Goal: Task Accomplishment & Management: Manage account settings

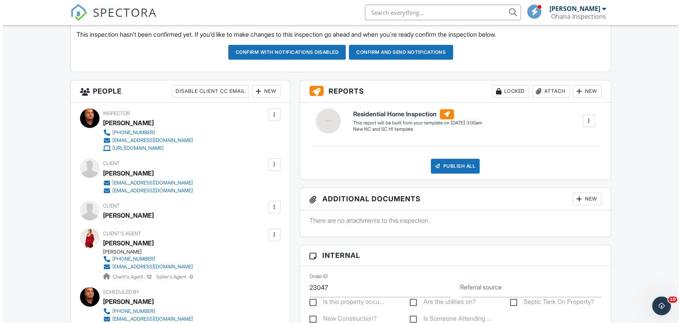
scroll to position [230, 0]
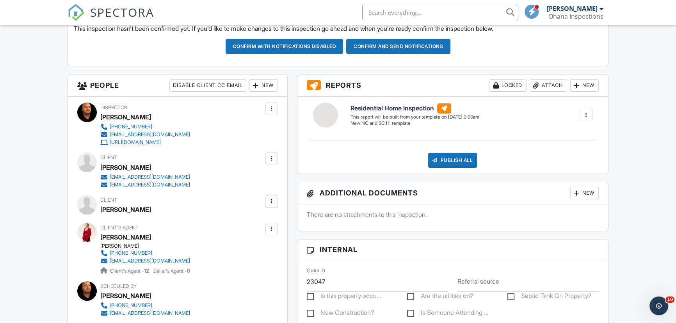
click at [269, 81] on div "New" at bounding box center [263, 85] width 28 height 12
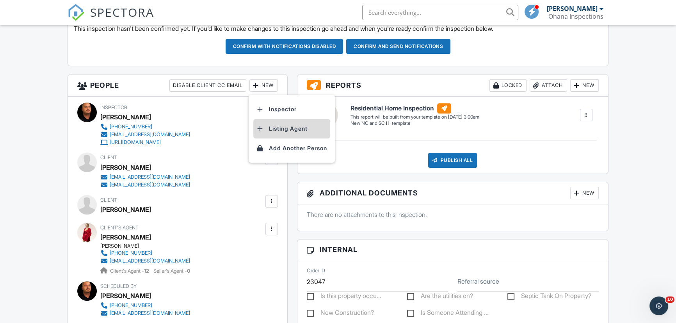
click at [299, 130] on li "Listing Agent" at bounding box center [291, 129] width 77 height 20
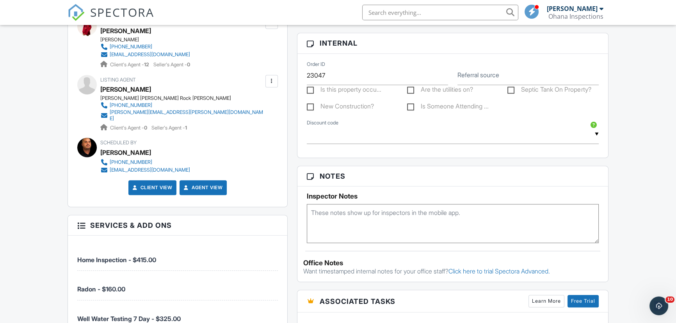
scroll to position [437, 0]
click at [381, 224] on textarea at bounding box center [453, 223] width 292 height 39
click at [451, 206] on textarea "ShowingTime -" at bounding box center [453, 223] width 292 height 39
type textarea "ShowingTime - 1976"
click at [638, 188] on div "New Inspection Dashboard Inspections Templates Contacts Metrics Automations Set…" at bounding box center [338, 112] width 676 height 1048
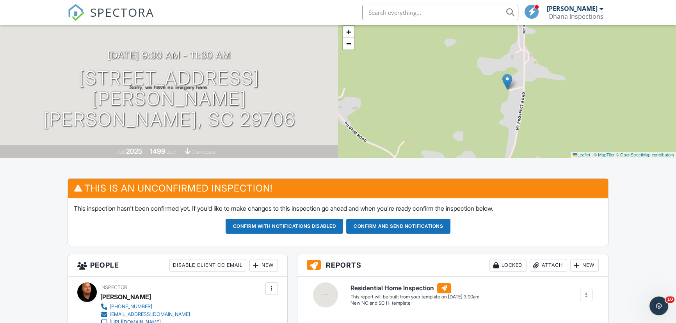
scroll to position [50, 0]
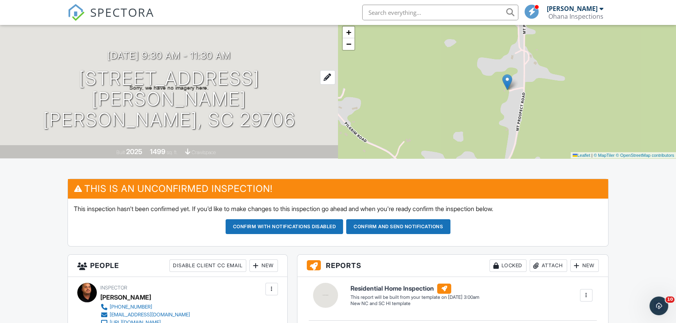
click at [155, 87] on h1 "2434 Wo Gladden Rd Chester, SC 29706" at bounding box center [168, 99] width 313 height 62
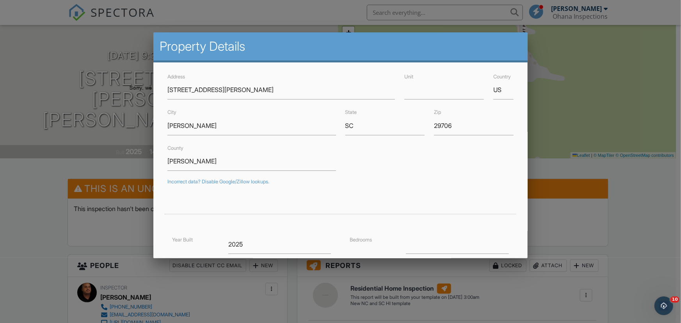
click at [24, 236] on div at bounding box center [340, 163] width 681 height 404
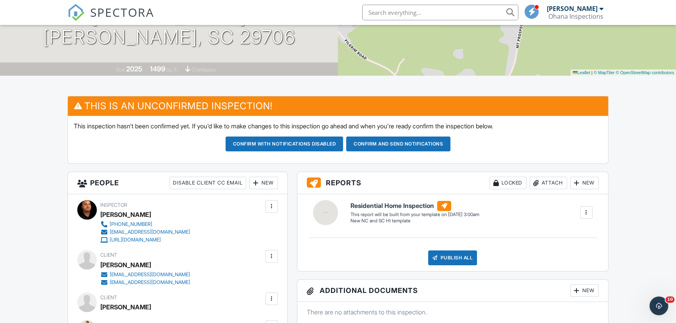
scroll to position [134, 0]
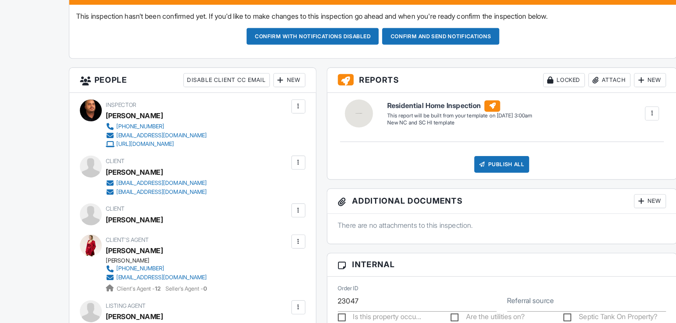
scroll to position [209, 0]
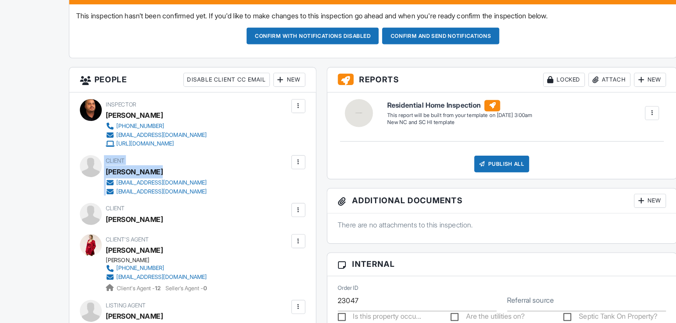
drag, startPoint x: 99, startPoint y: 188, endPoint x: 150, endPoint y: 189, distance: 51.5
click at [150, 189] on div "Client Norbert Reyes reyesnorberto426@gmail.com blona379@gmail.com" at bounding box center [177, 192] width 200 height 36
copy div "Client Norbert Reyes"
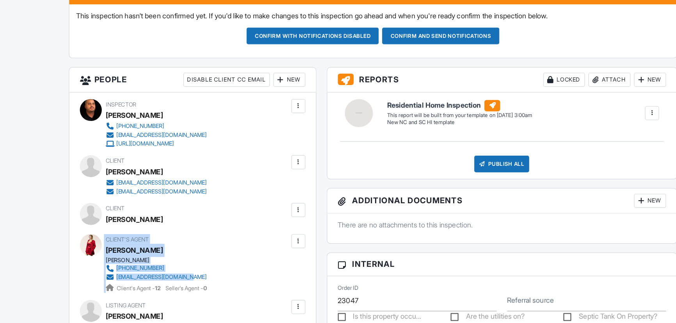
drag, startPoint x: 99, startPoint y: 256, endPoint x: 190, endPoint y: 283, distance: 95.0
click at [190, 283] on div "Client's Agent Damaris Jativa Keller Williams 980-880-1374 damarisajativa@gmail…" at bounding box center [177, 270] width 200 height 52
copy div "Client's Agent Damaris Jativa Keller Williams 980-880-1374 damarisajativa@gmail…"
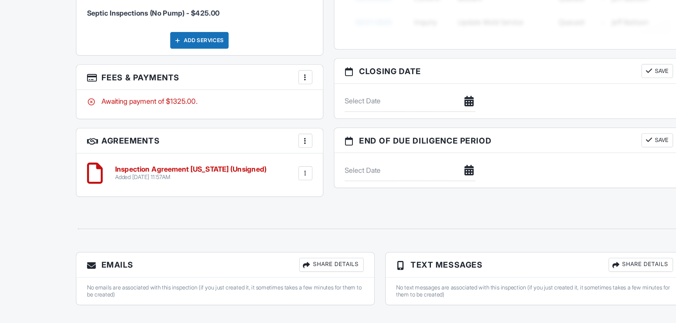
scroll to position [743, 0]
click at [270, 181] on div at bounding box center [272, 185] width 8 height 8
drag, startPoint x: 247, startPoint y: 237, endPoint x: 331, endPoint y: 55, distance: 200.3
click at [247, 237] on li "Delete" at bounding box center [251, 245] width 44 height 20
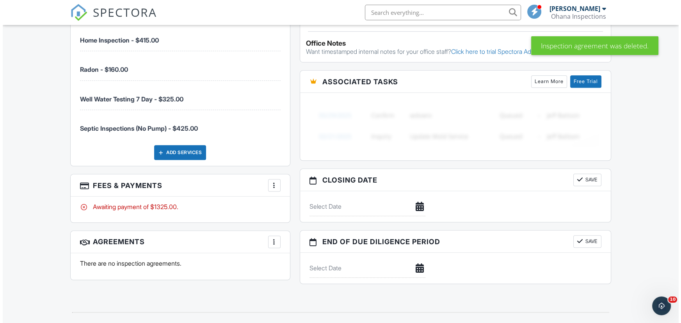
scroll to position [625, 0]
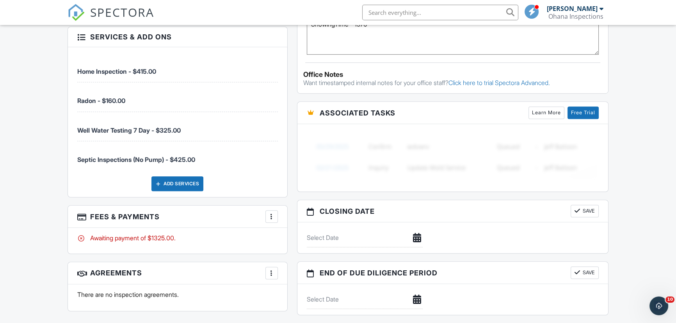
click at [271, 269] on div at bounding box center [272, 273] width 8 height 8
click at [292, 288] on li "Add Agreement" at bounding box center [318, 297] width 96 height 20
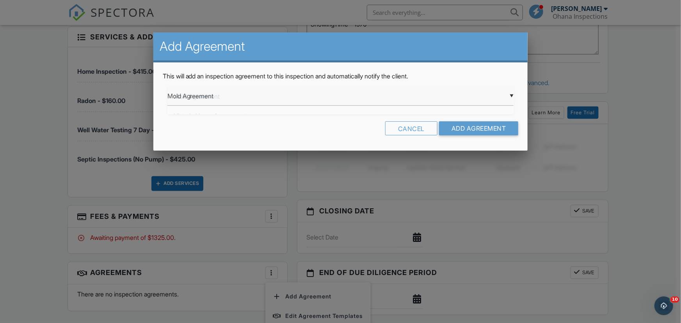
click at [276, 101] on div "▼ Mold Agreement Mold Agreement Historic Home Agreement Inspection Agreement [U…" at bounding box center [340, 96] width 347 height 19
click at [270, 139] on span "Inspection Agreement [US_STATE]" at bounding box center [340, 136] width 347 height 20
type input "Inspection Agreement South Carolina"
click at [448, 128] on input "Add Agreement" at bounding box center [479, 128] width 80 height 14
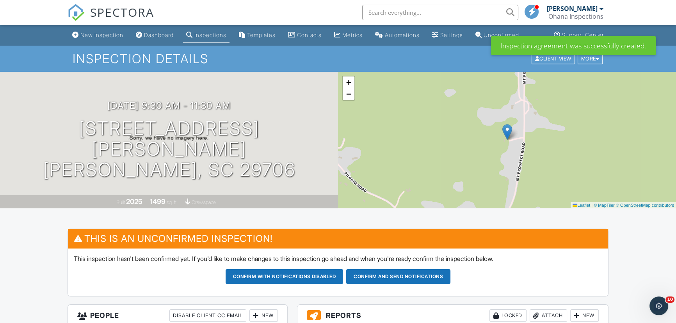
click at [224, 107] on div "10/02/2025 9:30 am - 11:30 am 2434 Wo Gladden Rd Chester, SC 29706 Built 2025 1…" at bounding box center [169, 140] width 338 height 137
click at [224, 111] on h3 "[DATE] 9:30 am - 11:30 am" at bounding box center [168, 105] width 123 height 11
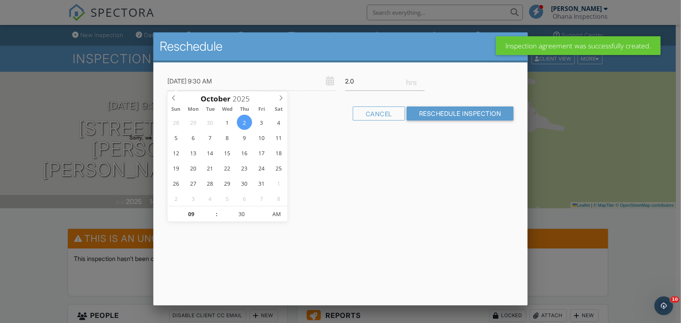
click at [99, 219] on div at bounding box center [340, 163] width 681 height 404
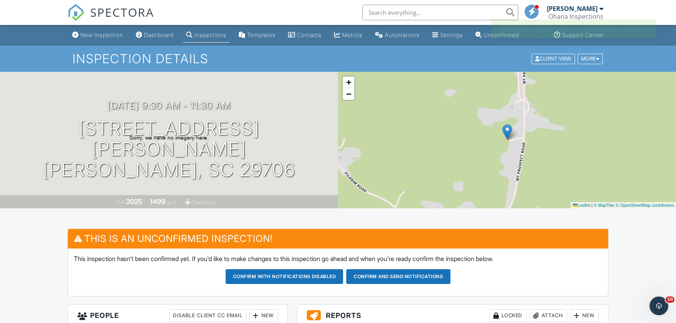
click at [413, 276] on button "Confirm and send notifications" at bounding box center [398, 276] width 104 height 15
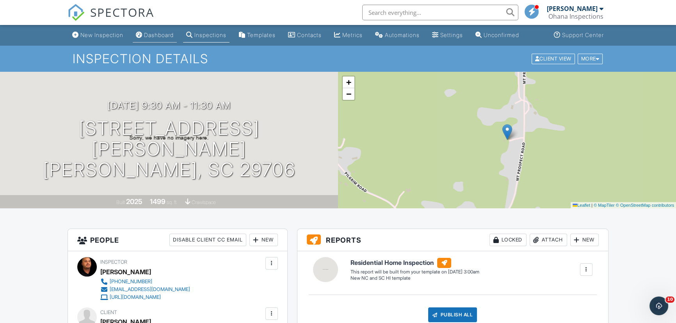
click at [164, 33] on div "Dashboard" at bounding box center [159, 35] width 30 height 7
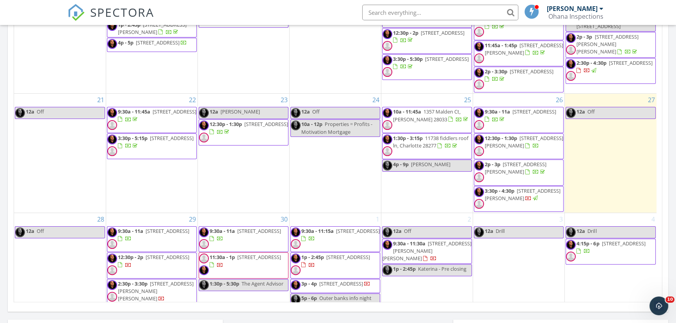
scroll to position [415, 0]
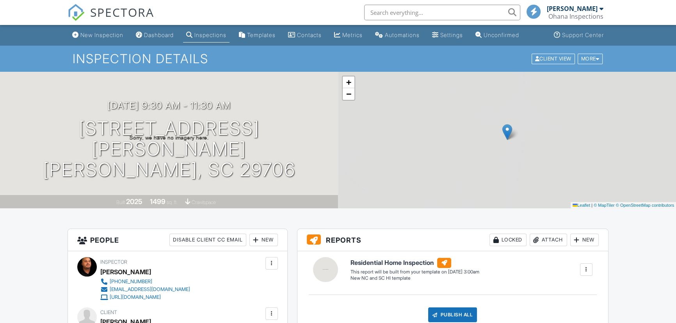
click at [262, 239] on div "New" at bounding box center [263, 240] width 28 height 12
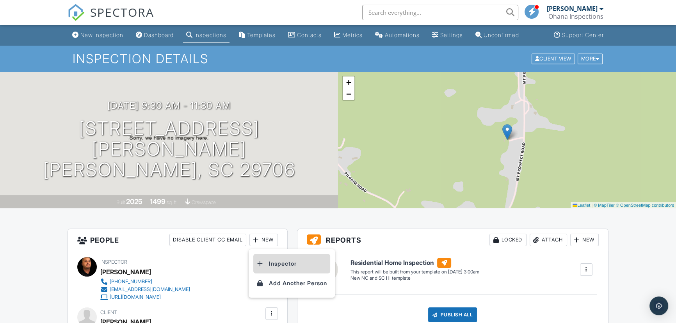
click at [276, 264] on li "Inspector" at bounding box center [291, 264] width 77 height 20
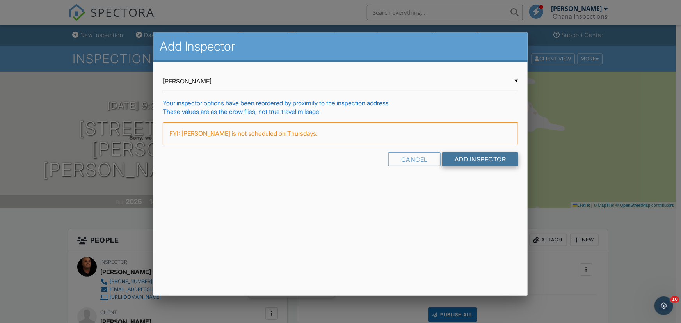
click at [448, 156] on input "Add Inspector" at bounding box center [480, 159] width 76 height 14
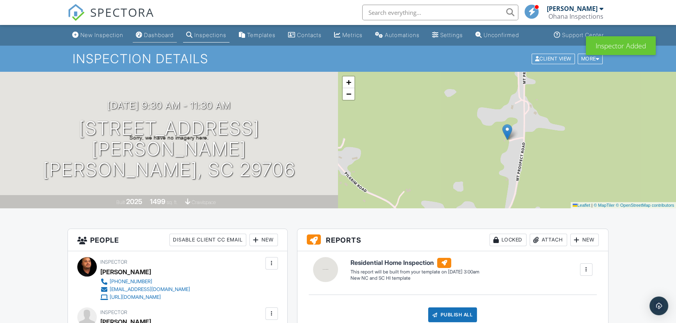
click at [164, 34] on div "Dashboard" at bounding box center [159, 35] width 30 height 7
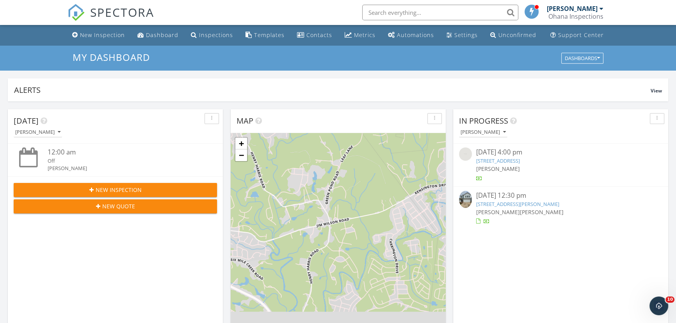
click at [414, 9] on input "text" at bounding box center [440, 13] width 156 height 16
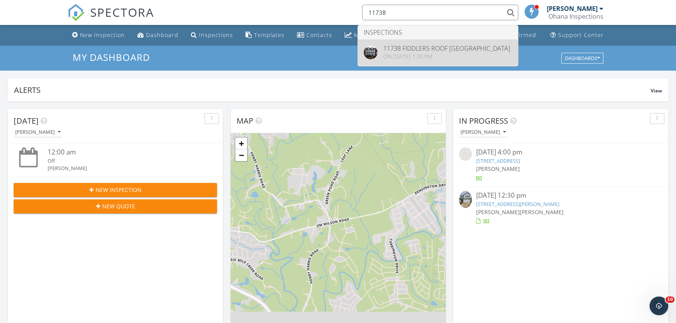
type input "11738"
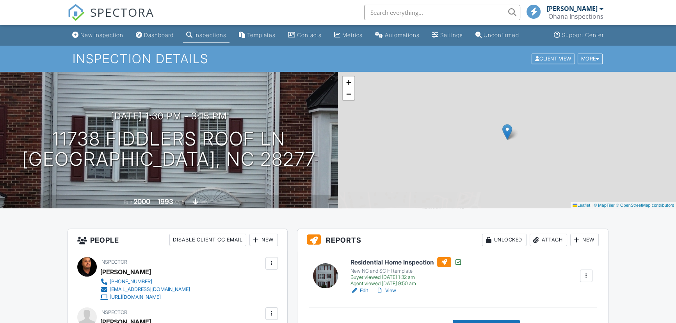
click at [544, 241] on div "Attach" at bounding box center [548, 240] width 37 height 12
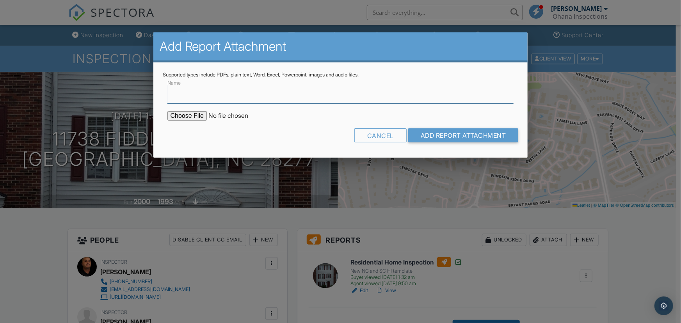
click at [253, 98] on input "Name" at bounding box center [340, 93] width 347 height 19
type input "Termite Report"
type input "C:\fakepath\WDI Report - 2025-09-27T120659.439.pdf"
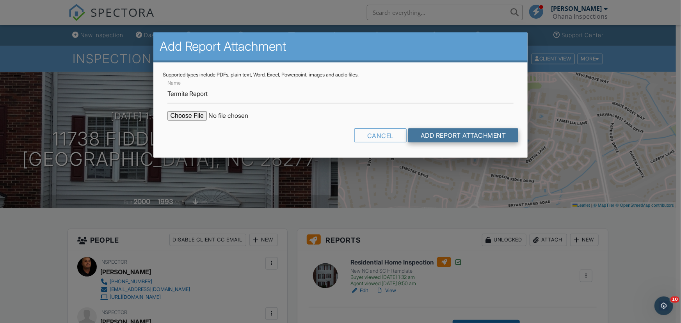
click at [445, 132] on input "Add Report Attachment" at bounding box center [463, 135] width 110 height 14
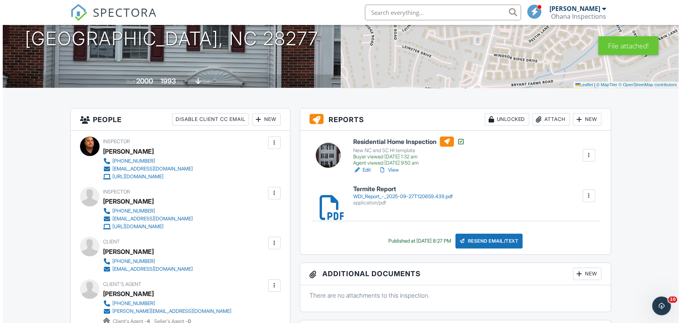
scroll to position [121, 0]
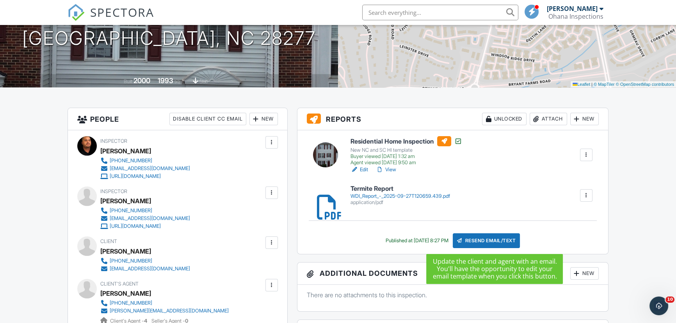
click at [496, 238] on div "Resend Email/Text" at bounding box center [486, 240] width 67 height 15
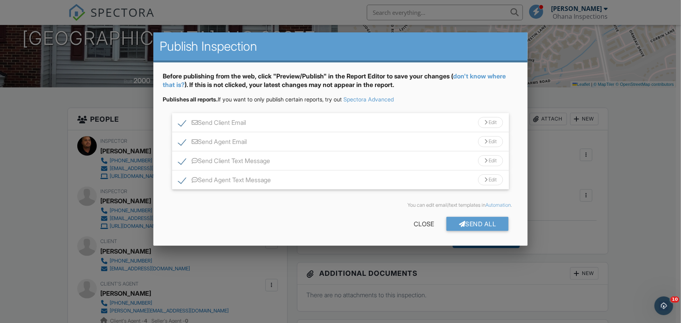
click at [480, 218] on div "Send All" at bounding box center [478, 224] width 62 height 14
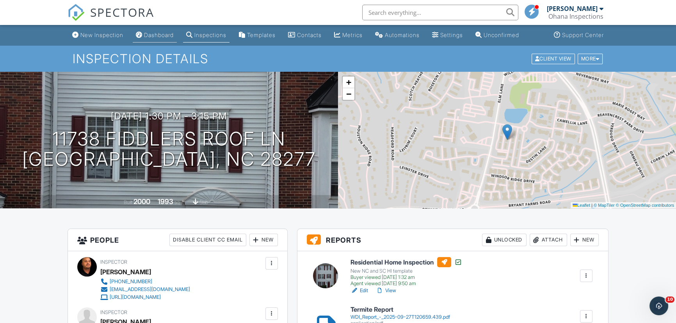
click at [156, 36] on div "Dashboard" at bounding box center [159, 35] width 30 height 7
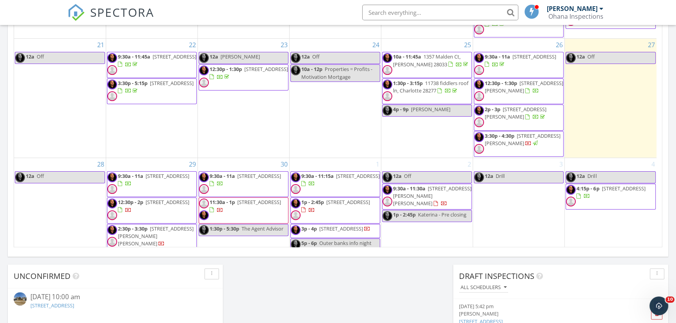
scroll to position [470, 0]
click at [505, 133] on span "[STREET_ADDRESS][PERSON_NAME]" at bounding box center [523, 139] width 76 height 14
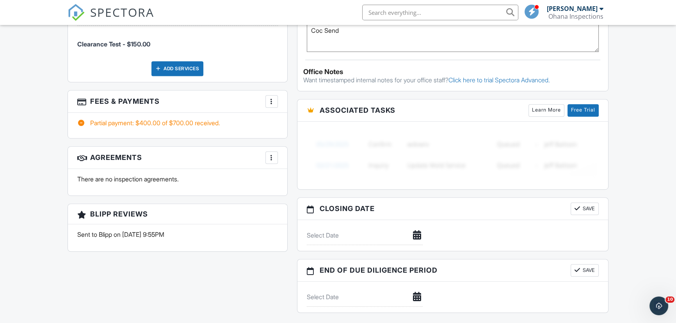
click at [274, 160] on div at bounding box center [272, 158] width 8 height 8
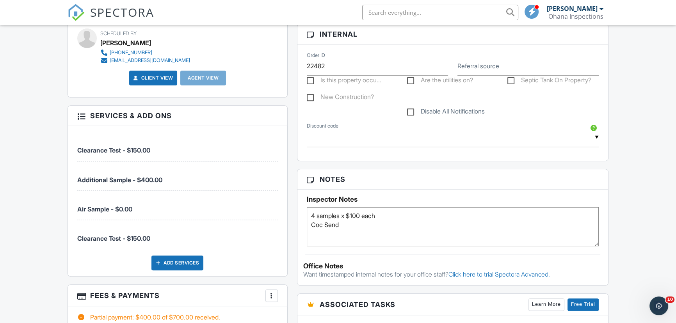
scroll to position [371, 0]
click at [411, 109] on label "Disable All Notifications" at bounding box center [446, 113] width 78 height 10
click at [411, 109] on input "Disable All Notifications" at bounding box center [409, 107] width 5 height 5
checkbox input "true"
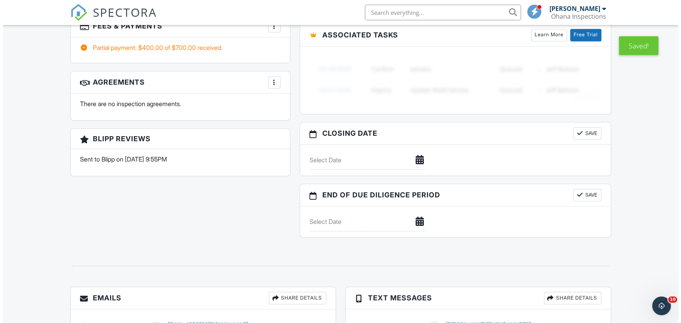
scroll to position [727, 0]
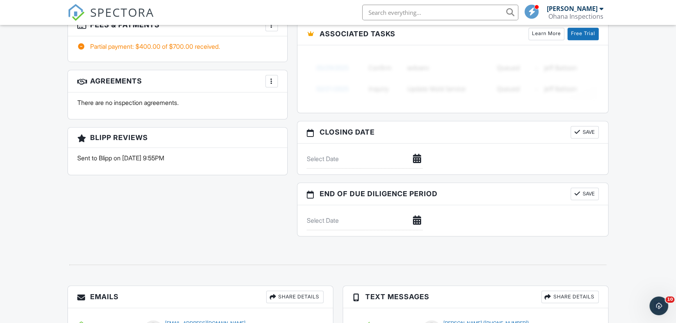
click at [274, 75] on div "More" at bounding box center [271, 81] width 12 height 12
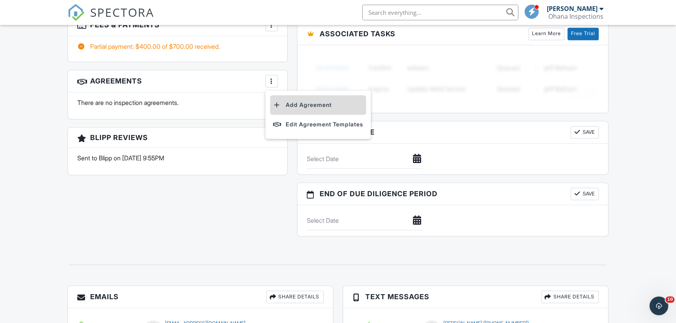
click at [304, 103] on li "Add Agreement" at bounding box center [318, 105] width 96 height 20
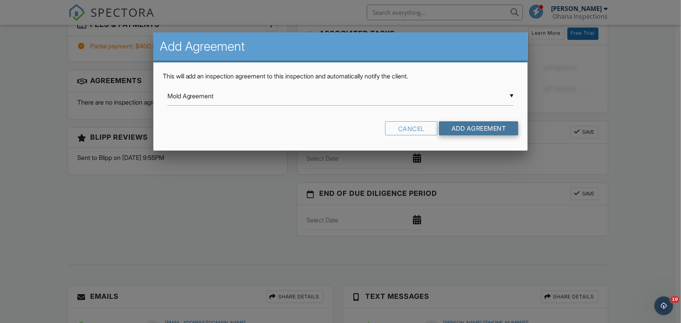
click at [462, 126] on input "Add Agreement" at bounding box center [479, 128] width 80 height 14
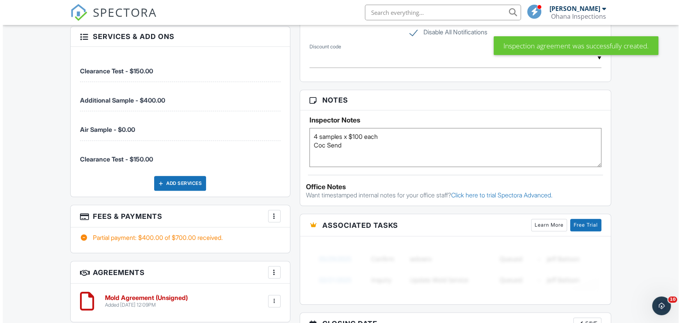
scroll to position [618, 0]
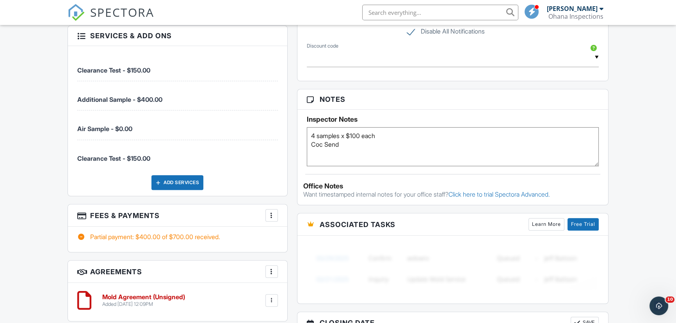
click at [274, 212] on div at bounding box center [272, 216] width 8 height 8
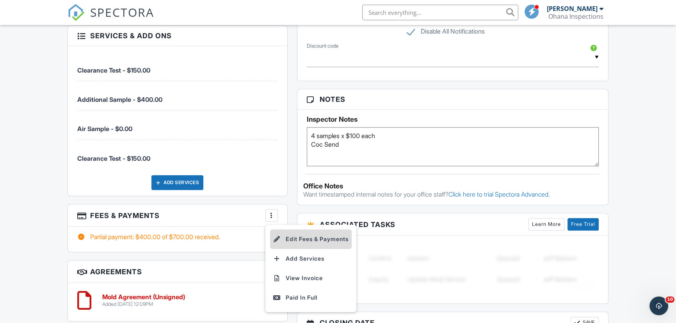
click at [292, 234] on li "Edit Fees & Payments" at bounding box center [311, 239] width 82 height 20
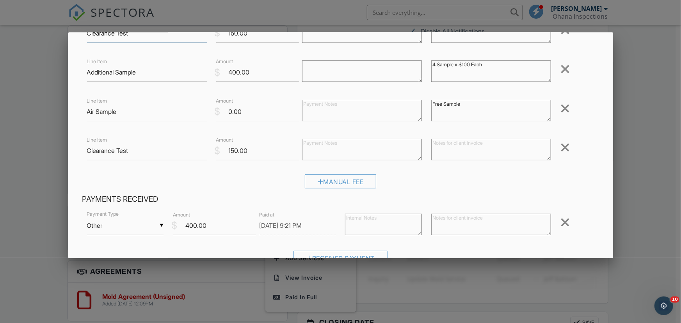
scroll to position [70, 0]
click at [318, 182] on div at bounding box center [321, 181] width 6 height 6
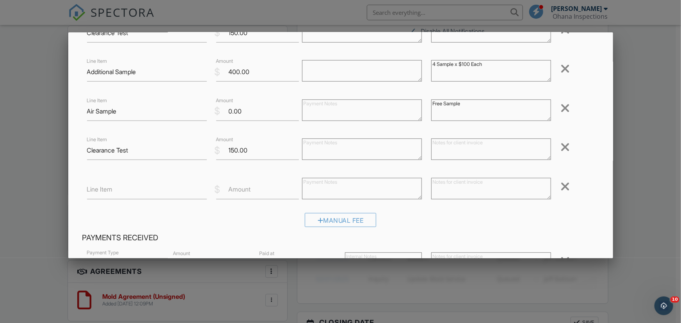
click at [99, 192] on label "Line Item" at bounding box center [100, 189] width 26 height 9
click at [99, 192] on input "Line Item" at bounding box center [147, 189] width 120 height 19
type input "Clearance Mold Samples"
click at [231, 189] on input "1000" at bounding box center [257, 189] width 83 height 19
click at [234, 190] on input "1000" at bounding box center [257, 189] width 83 height 19
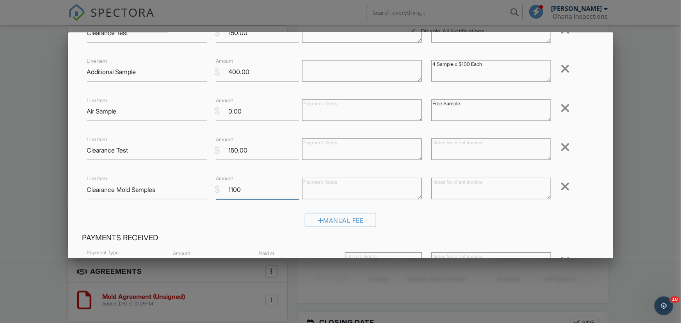
type input "1100"
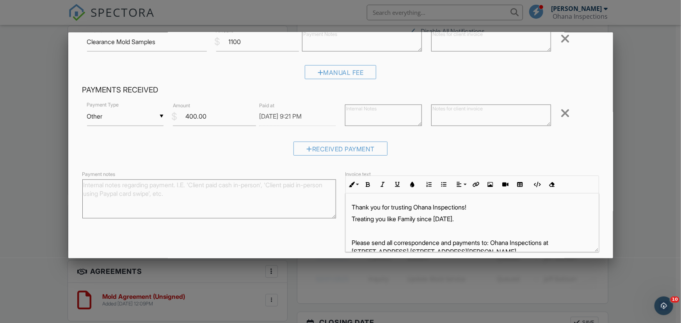
scroll to position [250, 0]
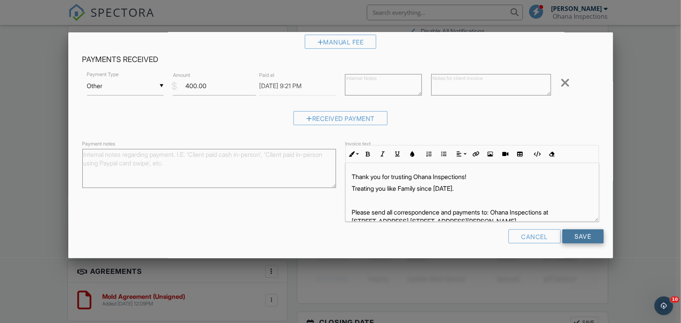
click at [580, 240] on input "Save" at bounding box center [582, 236] width 41 height 14
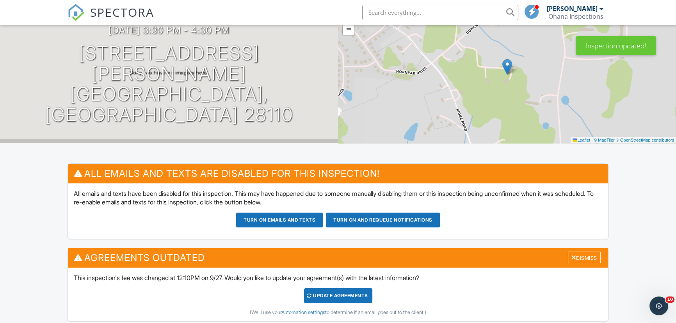
scroll to position [66, 0]
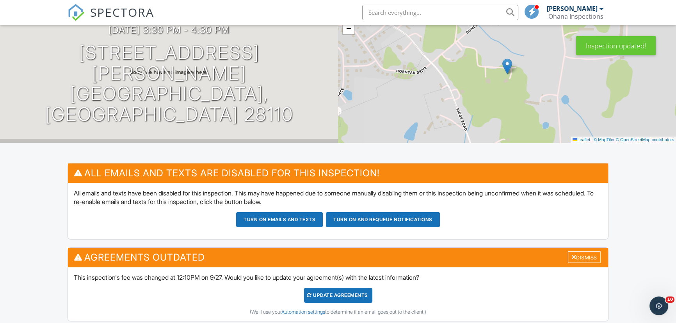
click at [347, 297] on div "Update Agreements" at bounding box center [338, 295] width 68 height 15
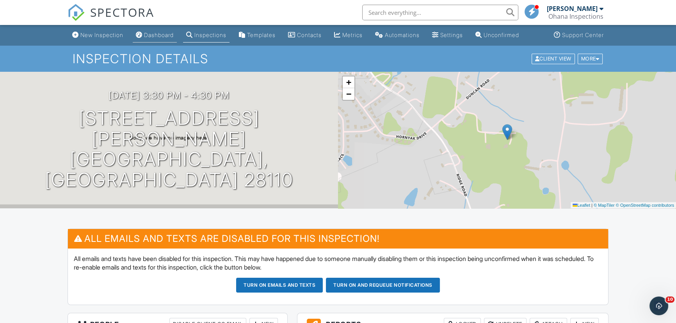
click at [166, 36] on div "Dashboard" at bounding box center [159, 35] width 30 height 7
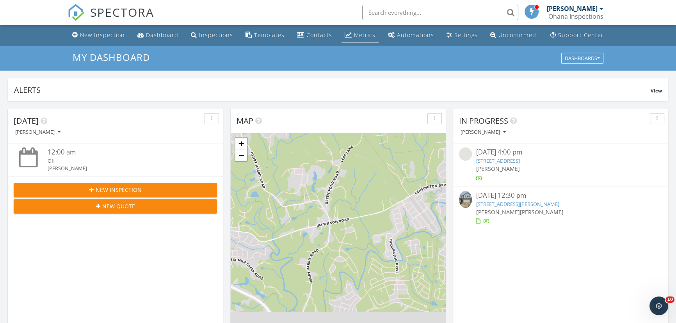
click at [358, 37] on div "Metrics" at bounding box center [364, 34] width 21 height 7
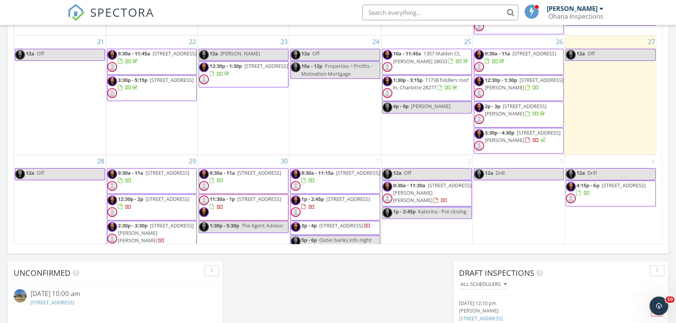
scroll to position [473, 0]
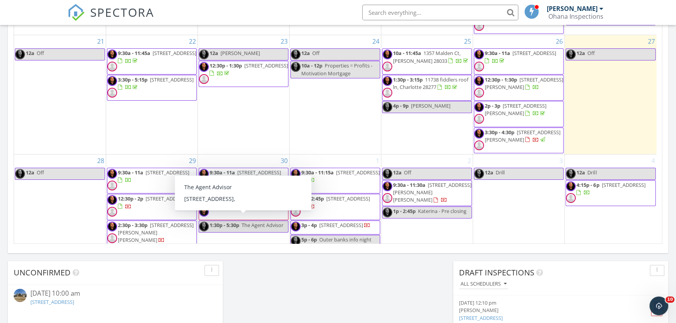
click at [265, 249] on div "September 2025 today list day week cal wk 4 wk month Sun Mon Tue Wed Thu Fri Sa…" at bounding box center [338, 72] width 660 height 355
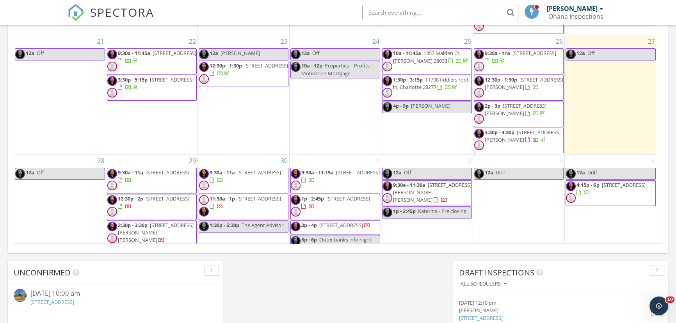
click at [414, 188] on span "2434 Wo Gladden Rd, Chester 29706" at bounding box center [432, 192] width 78 height 22
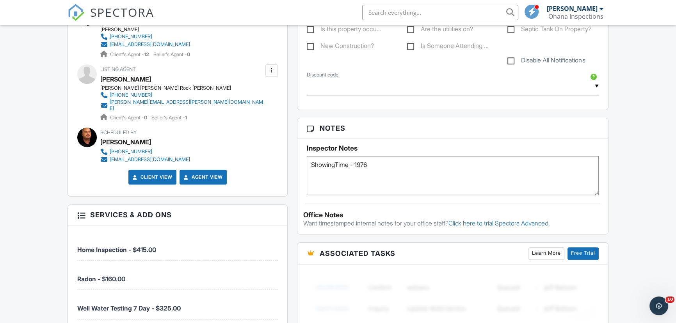
click at [397, 158] on textarea "ShowingTime - 1976" at bounding box center [453, 175] width 292 height 39
type textarea "ShowingTime - 1976 Termite - Request"
click at [290, 198] on div "People Disable Client CC Email New Add Another Person Inspector [PERSON_NAME] […" at bounding box center [177, 158] width 229 height 702
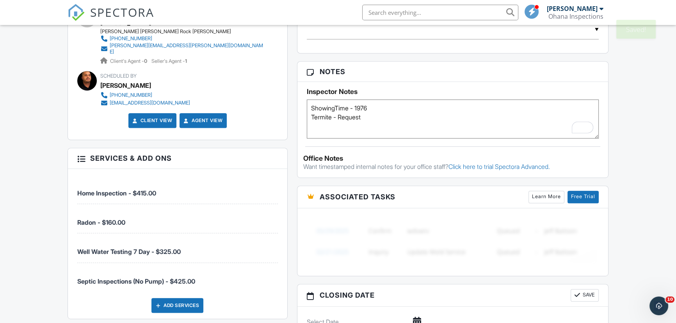
scroll to position [479, 0]
click at [393, 113] on textarea "ShowingTime - 1976" at bounding box center [453, 118] width 292 height 39
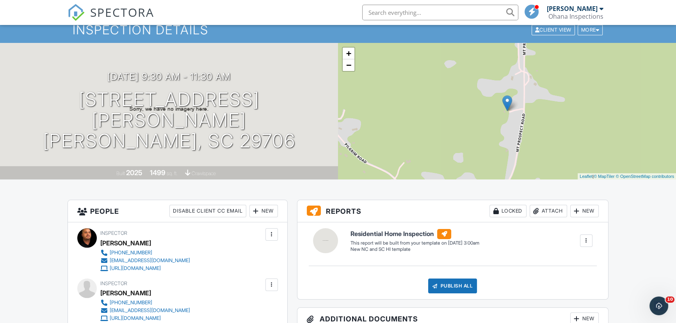
scroll to position [0, 0]
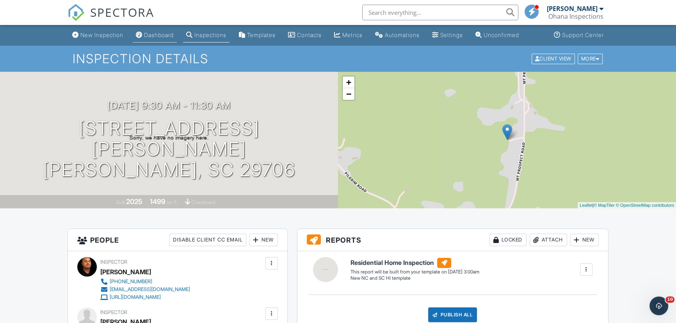
click at [164, 34] on div "Dashboard" at bounding box center [159, 35] width 30 height 7
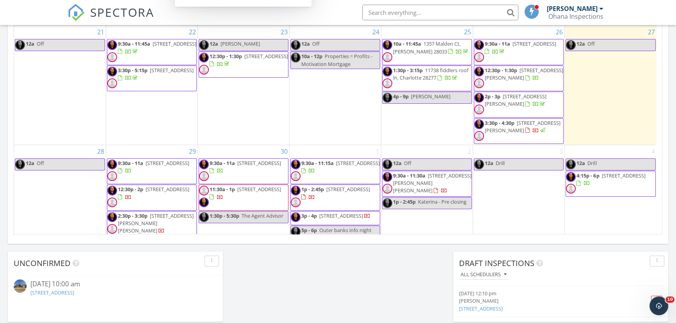
scroll to position [484, 0]
